Goal: Obtain resource: Download file/media

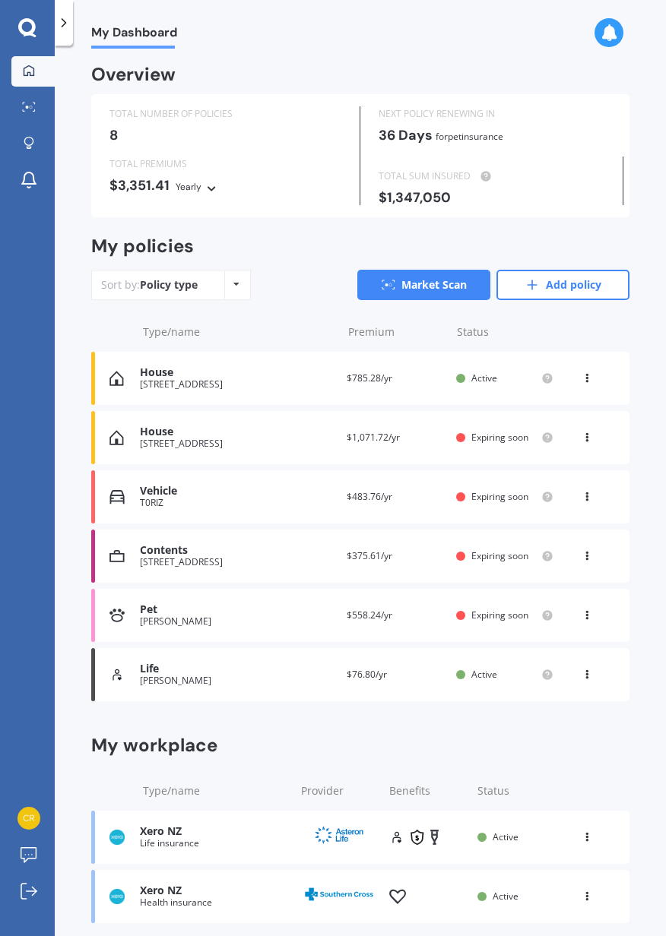
click at [545, 614] on icon at bounding box center [546, 613] width 3 height 3
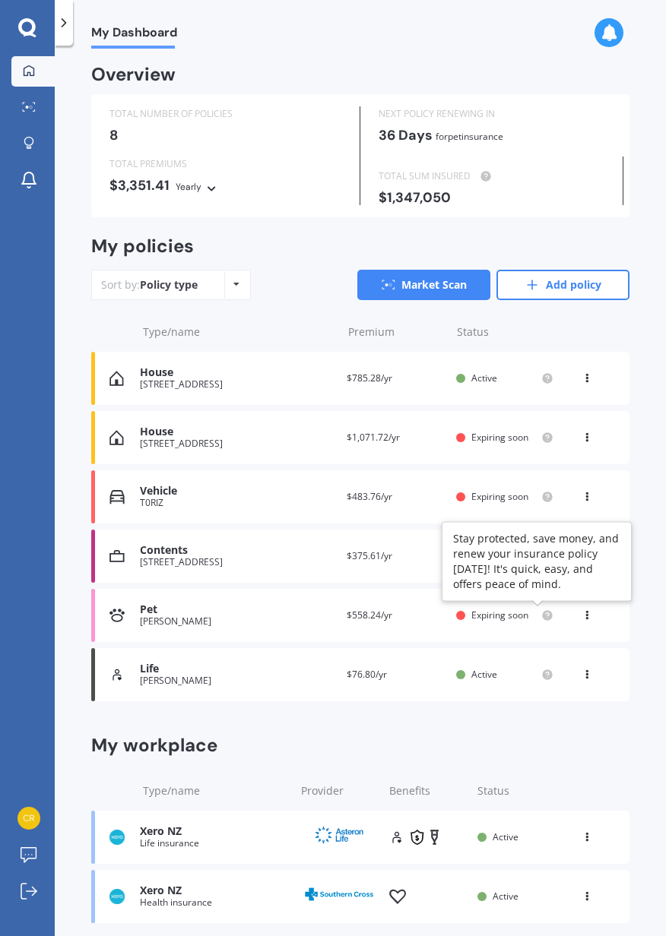
click at [594, 751] on div "My workplace" at bounding box center [360, 745] width 538 height 15
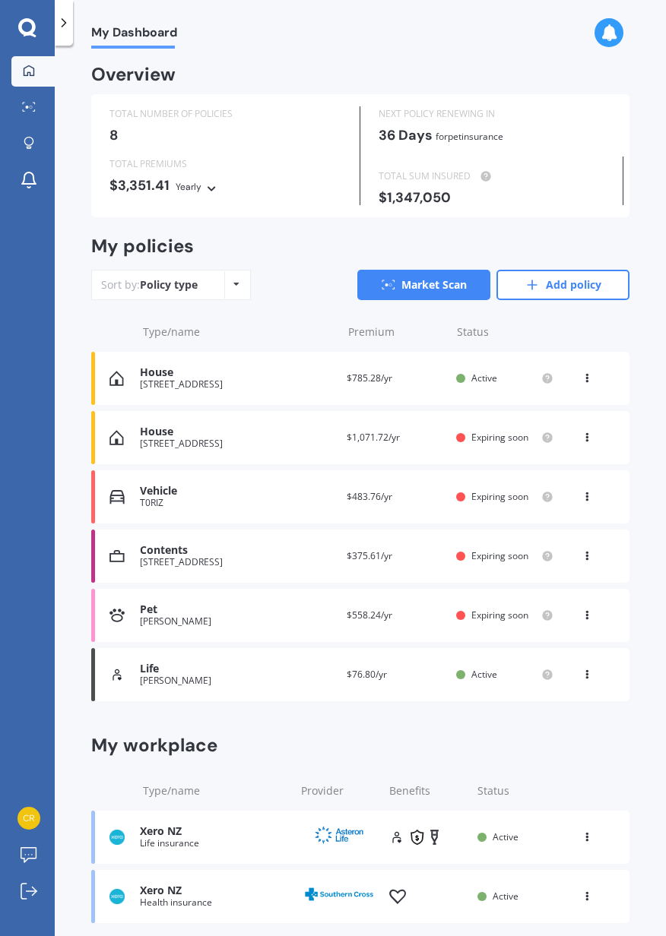
click at [278, 371] on div "House" at bounding box center [237, 372] width 194 height 13
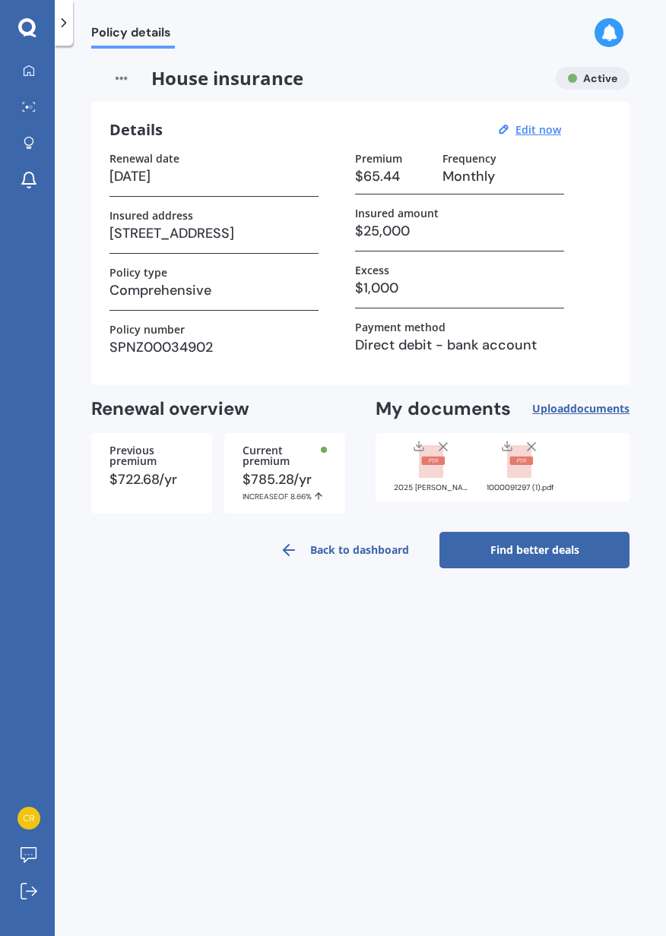
click at [518, 483] on div "1000091297 (1).pdf" at bounding box center [520, 465] width 76 height 53
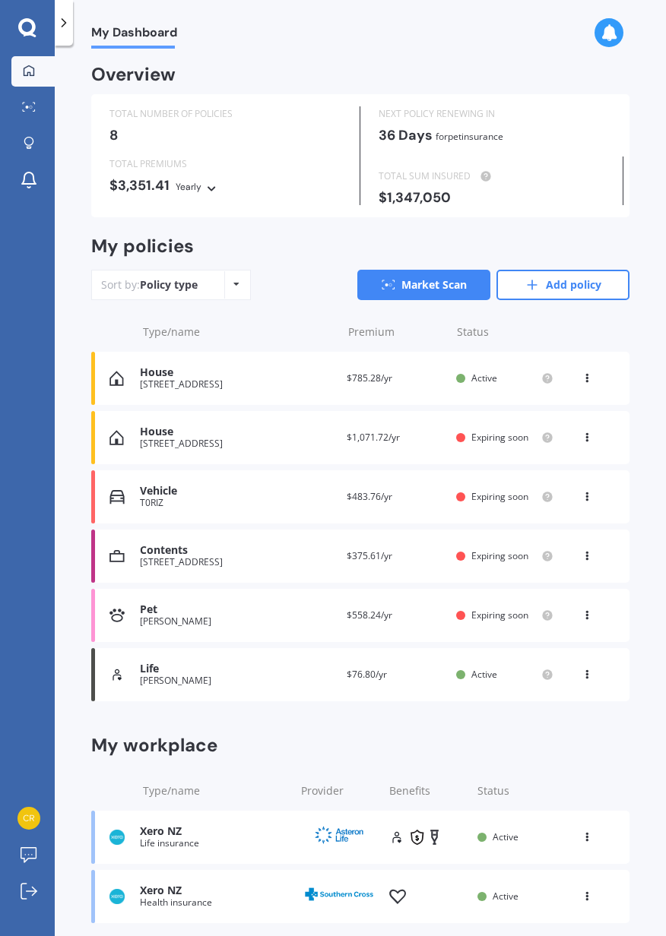
click at [236, 381] on div "[STREET_ADDRESS]" at bounding box center [237, 384] width 194 height 11
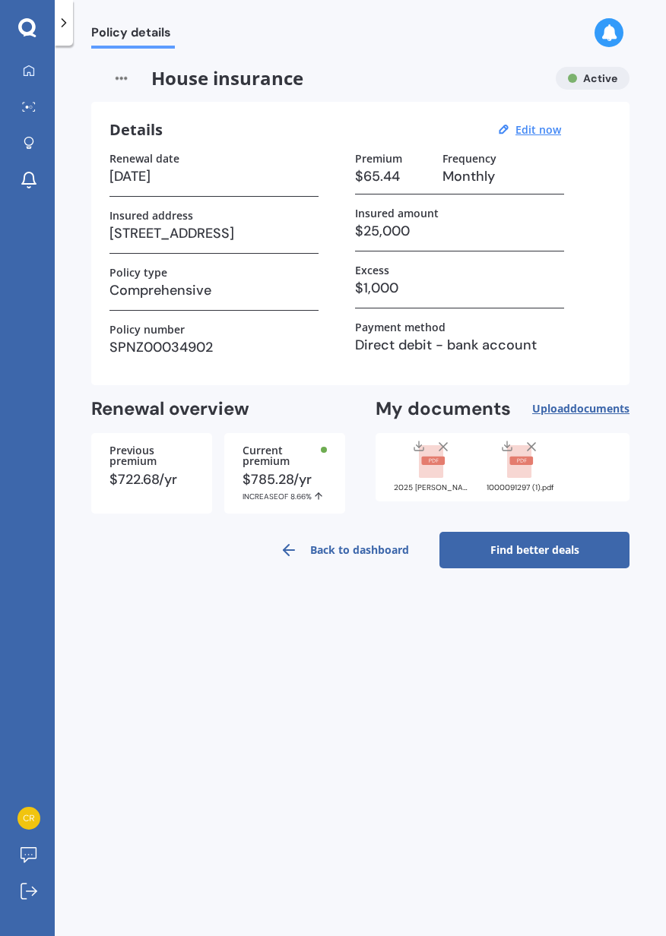
click at [297, 539] on link "Back to dashboard" at bounding box center [344, 550] width 190 height 36
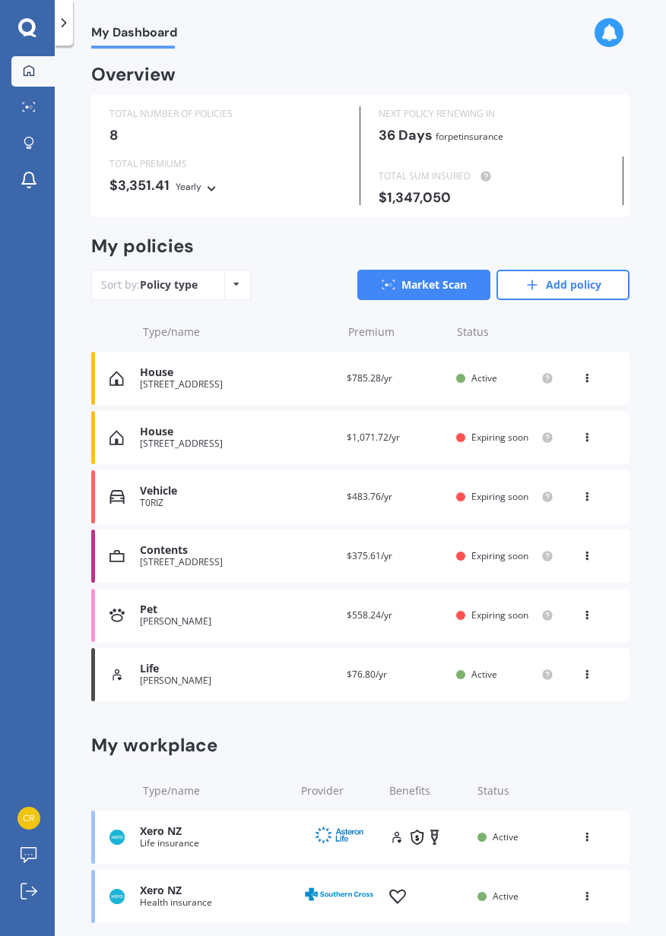
click at [288, 446] on div "[STREET_ADDRESS]" at bounding box center [237, 443] width 194 height 11
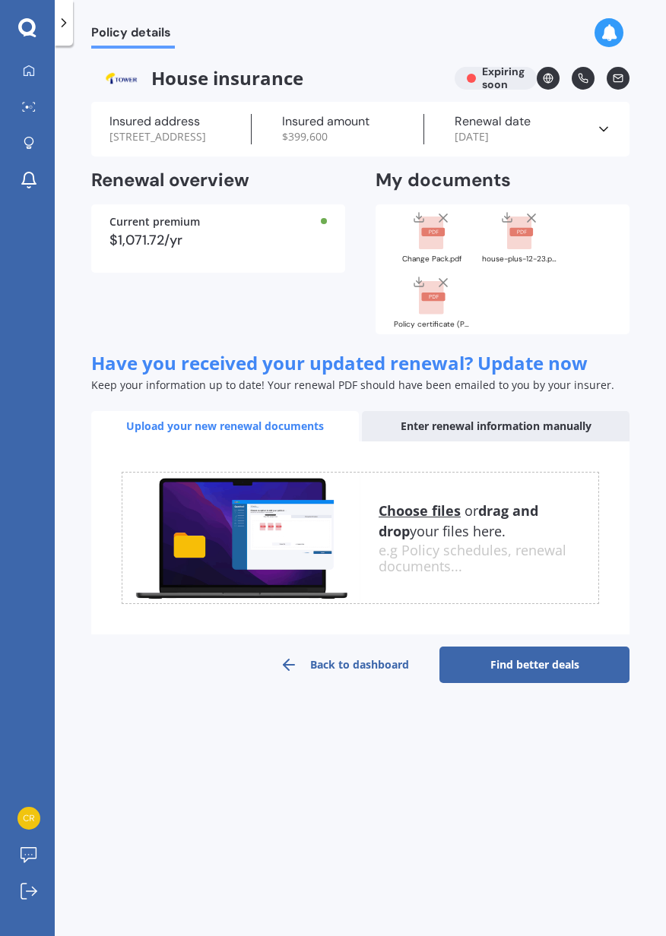
click at [522, 263] on div "house-plus-12-23.pdf" at bounding box center [520, 259] width 76 height 8
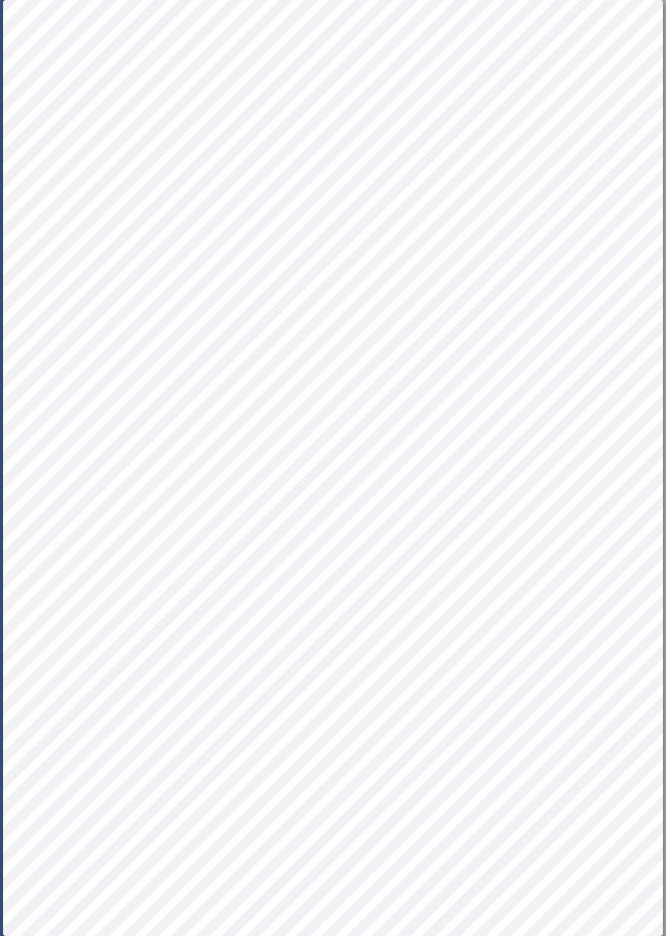
scroll to position [0, 1]
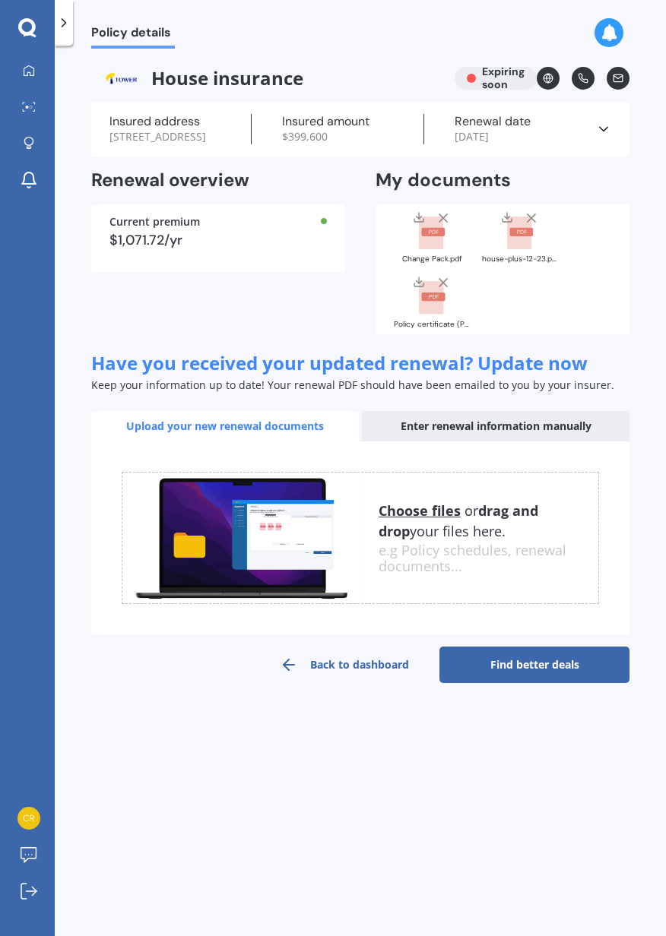
click at [432, 328] on div "Policy certificate (P00006444242).pdf" at bounding box center [432, 301] width 76 height 53
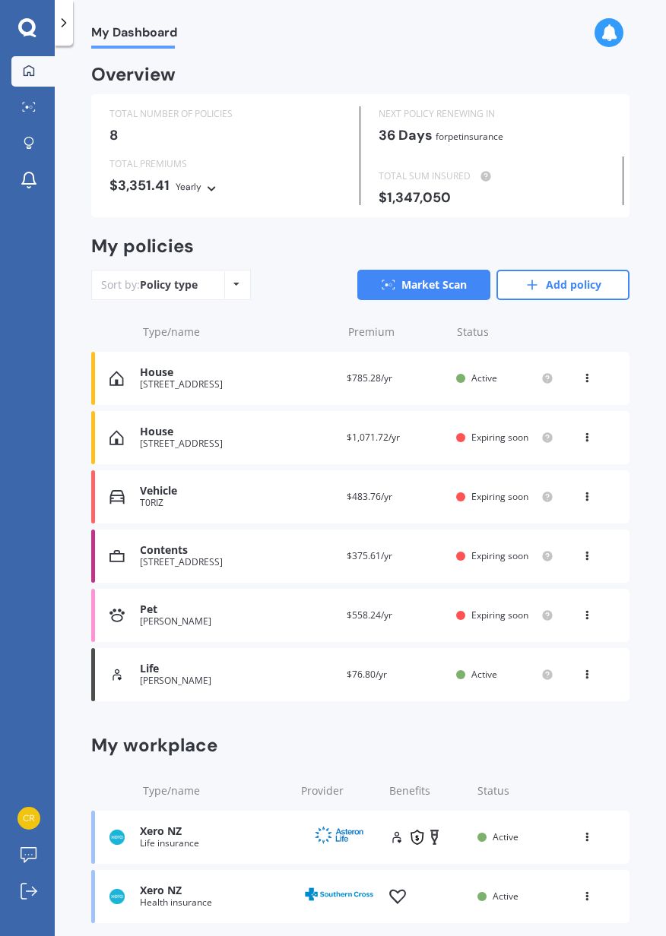
click at [581, 378] on icon at bounding box center [586, 375] width 11 height 9
click at [545, 408] on div "View policy" at bounding box center [553, 407] width 150 height 30
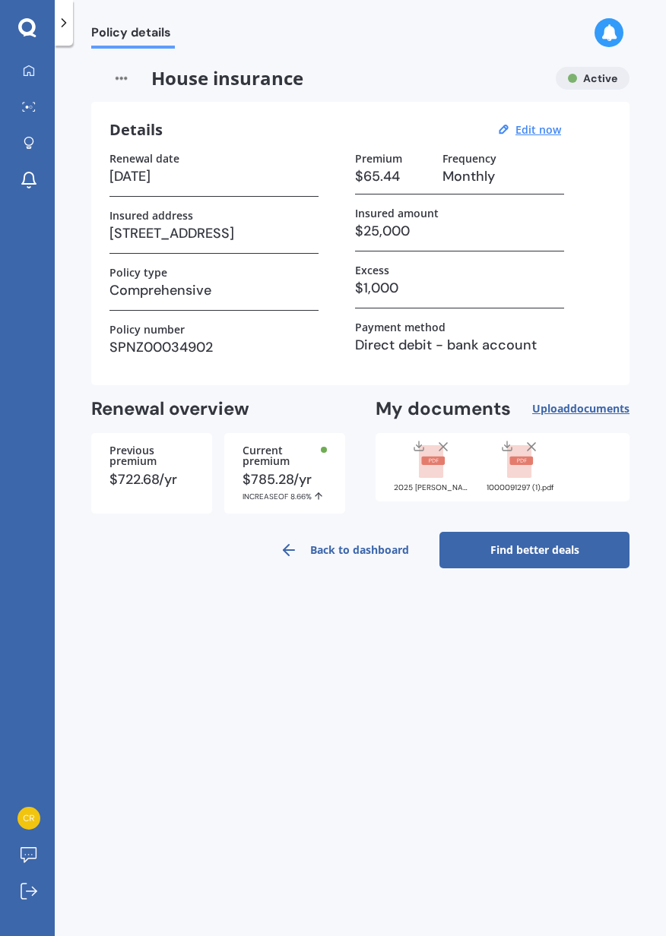
click at [290, 551] on icon at bounding box center [289, 550] width 18 height 18
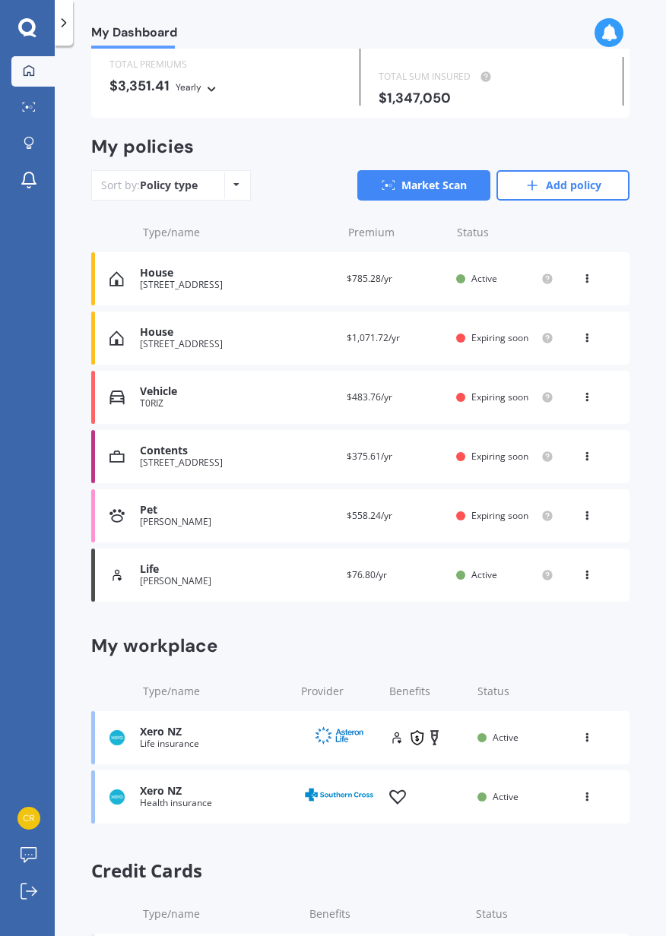
scroll to position [174, 0]
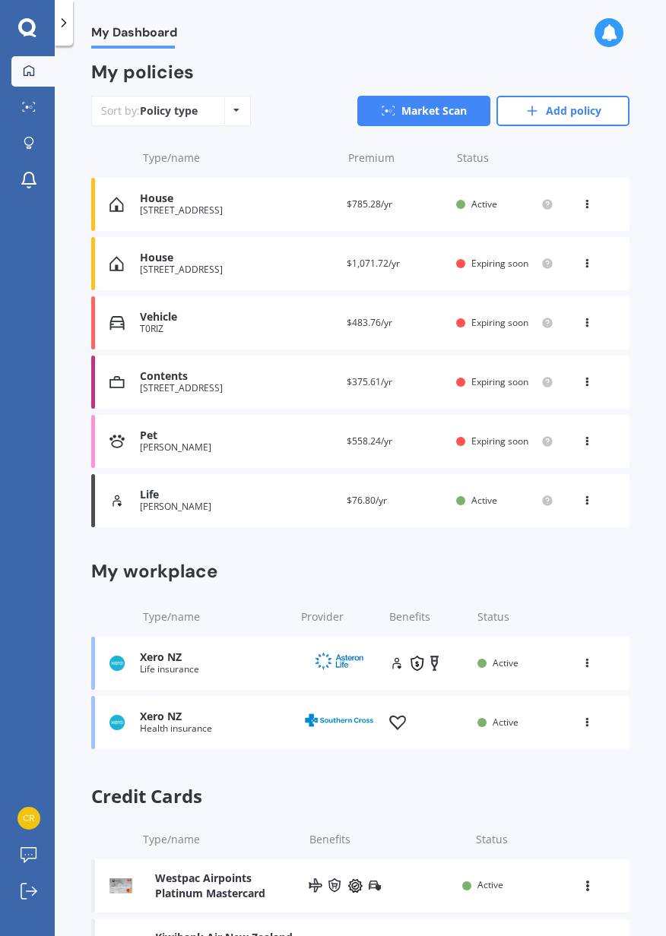
click at [580, 935] on icon at bounding box center [586, 942] width 13 height 11
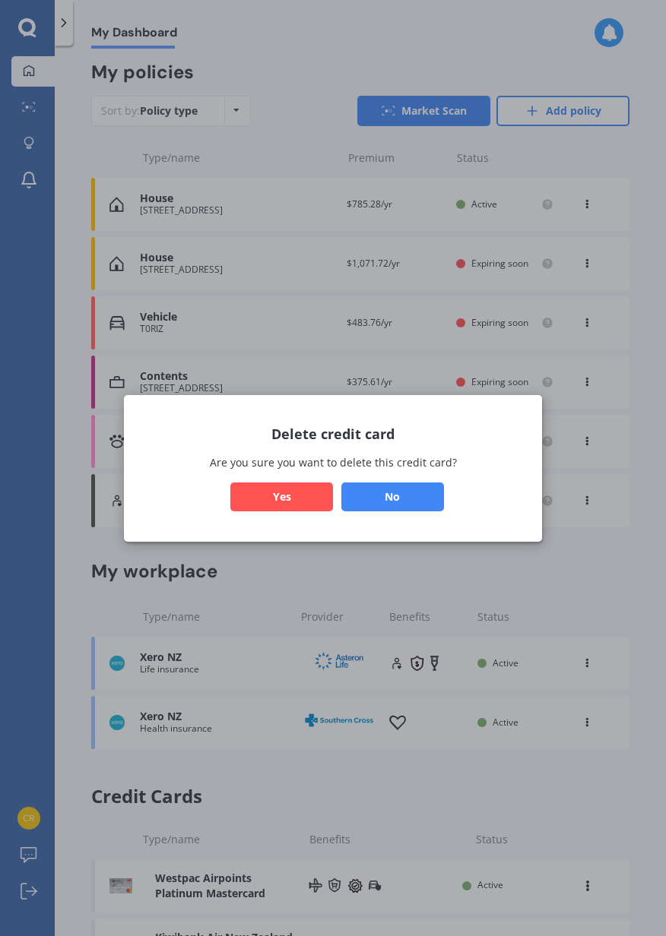
click at [314, 511] on button "Yes" at bounding box center [281, 496] width 103 height 29
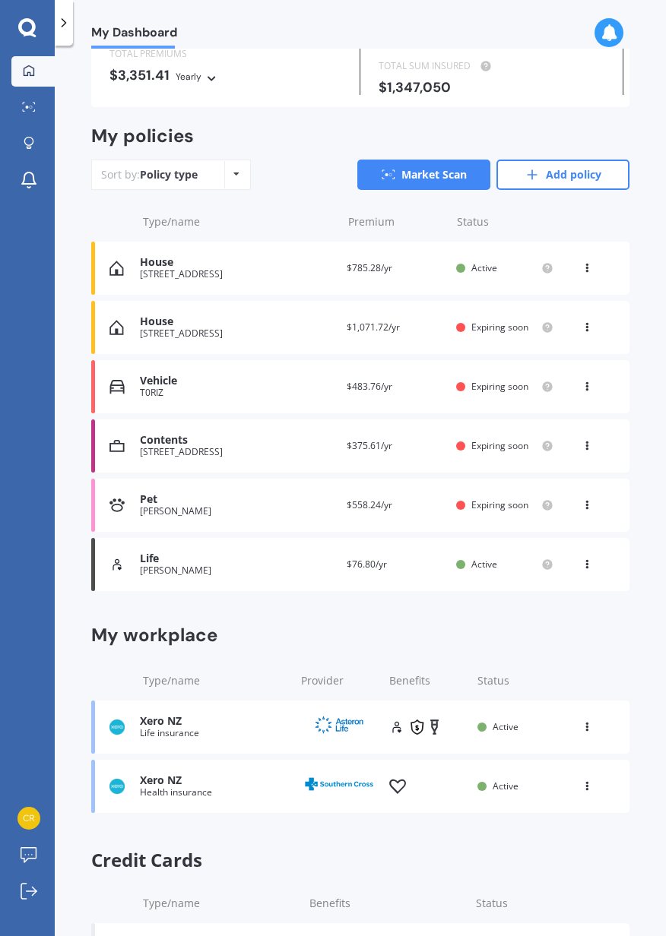
click at [581, 268] on icon at bounding box center [586, 265] width 11 height 9
click at [649, 332] on div "My Dashboard Overview TOTAL NUMBER OF POLICIES 8 NEXT POLICY RENEWING [DATE] fo…" at bounding box center [360, 494] width 611 height 890
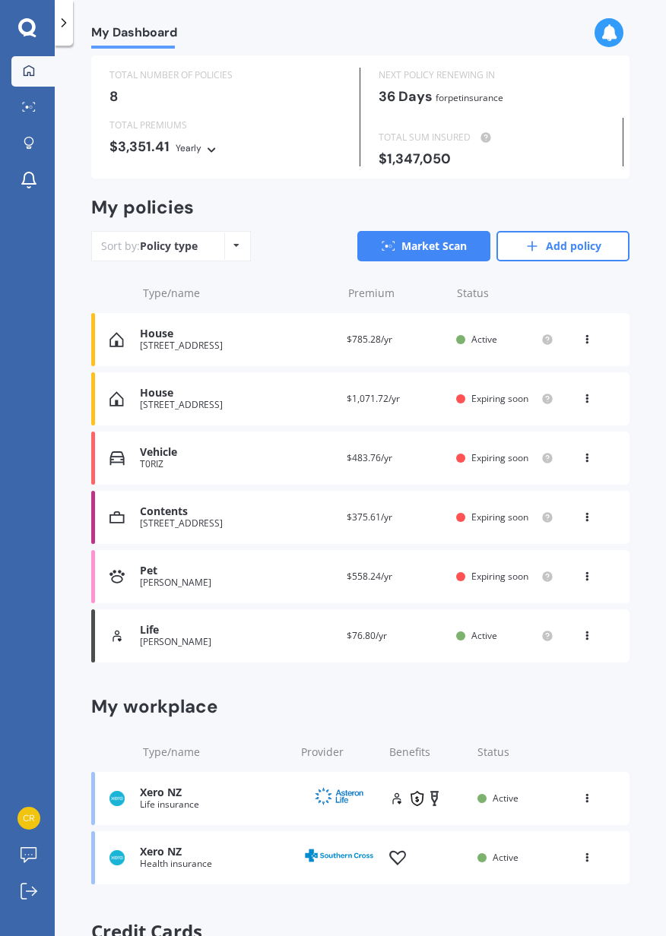
scroll to position [0, 0]
